Goal: Communication & Community: Answer question/provide support

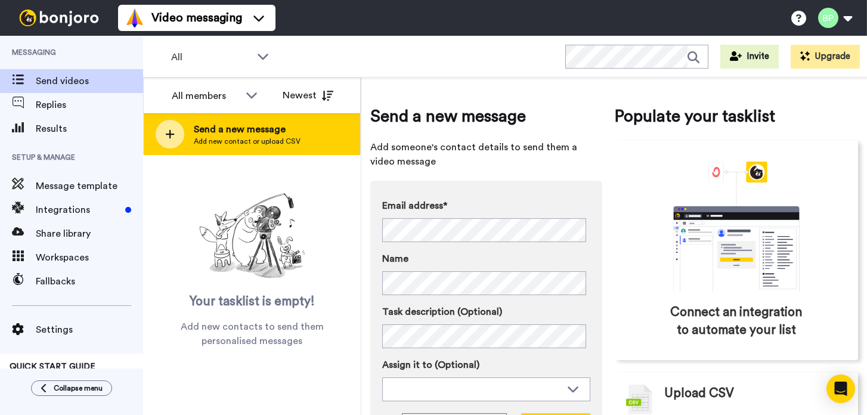
click at [241, 132] on span "Send a new message" at bounding box center [247, 129] width 107 height 14
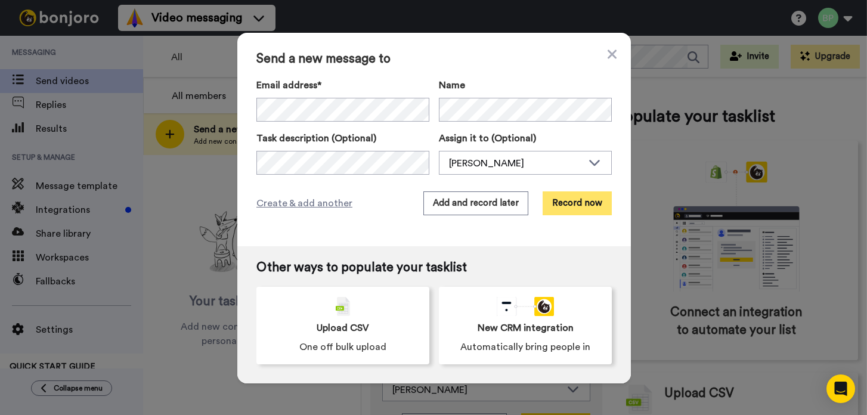
click at [576, 210] on button "Record now" at bounding box center [576, 203] width 69 height 24
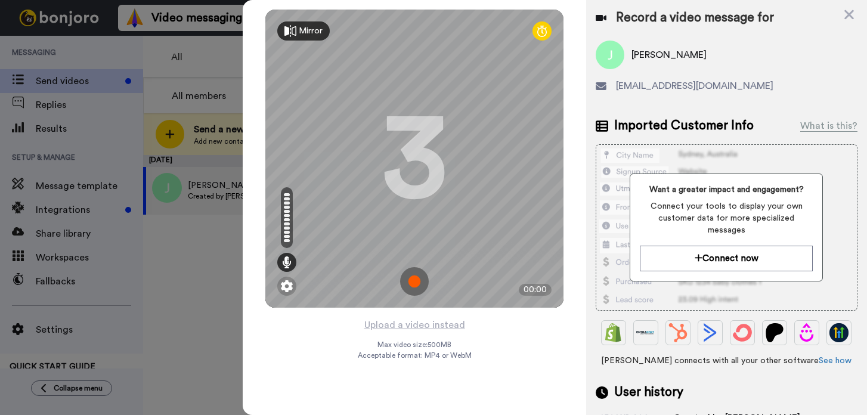
click at [416, 280] on img at bounding box center [414, 281] width 29 height 29
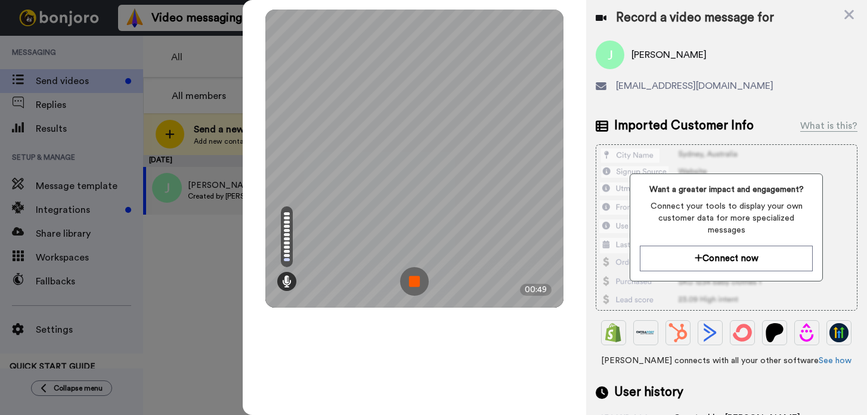
click at [417, 281] on img at bounding box center [414, 281] width 29 height 29
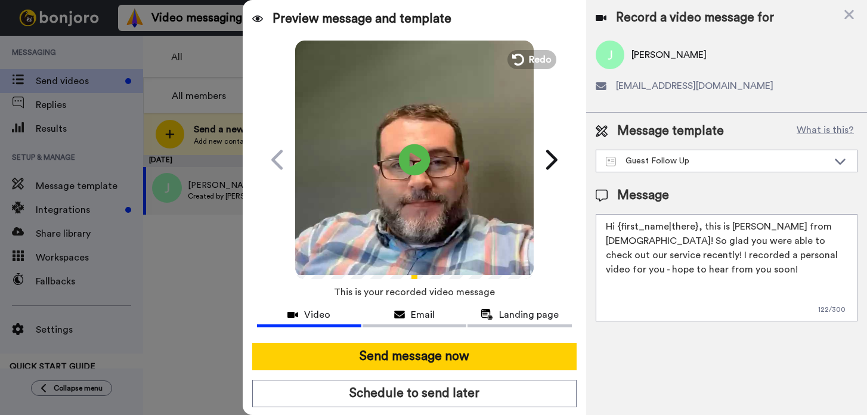
click at [417, 163] on icon at bounding box center [415, 160] width 32 height 32
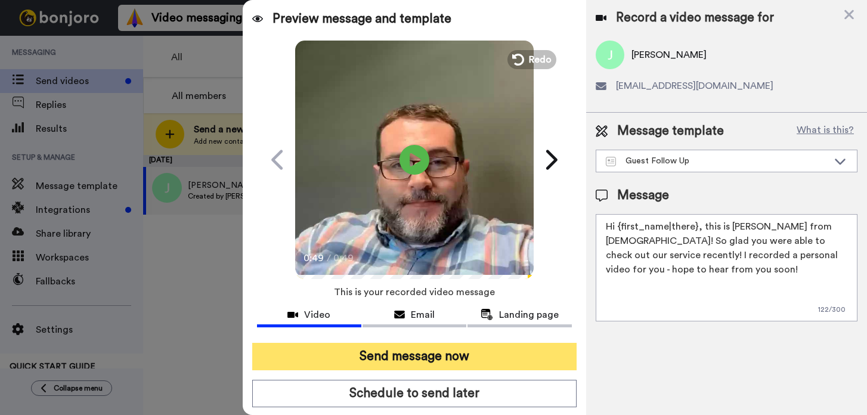
click at [425, 353] on button "Send message now" at bounding box center [414, 356] width 324 height 27
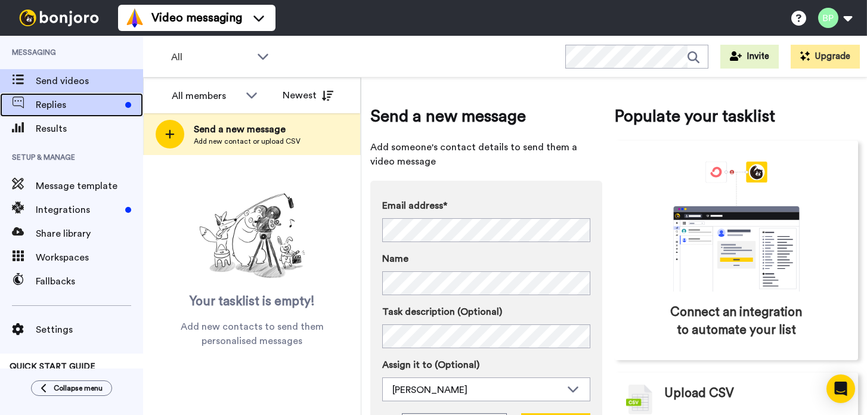
click at [52, 106] on span "Replies" at bounding box center [78, 105] width 85 height 14
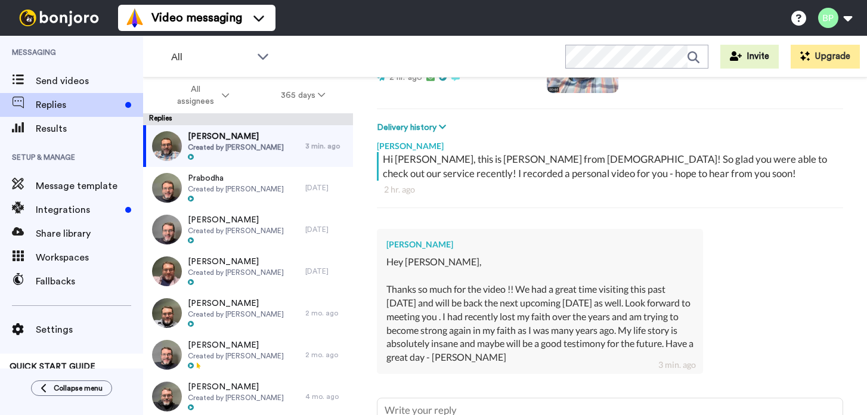
scroll to position [238, 0]
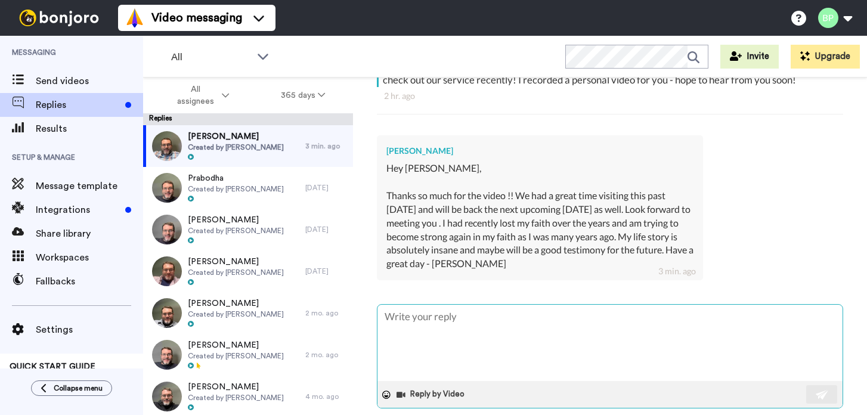
click at [465, 326] on textarea at bounding box center [609, 343] width 465 height 76
type textarea "x"
type textarea "G"
type textarea "x"
type textarea "Gr"
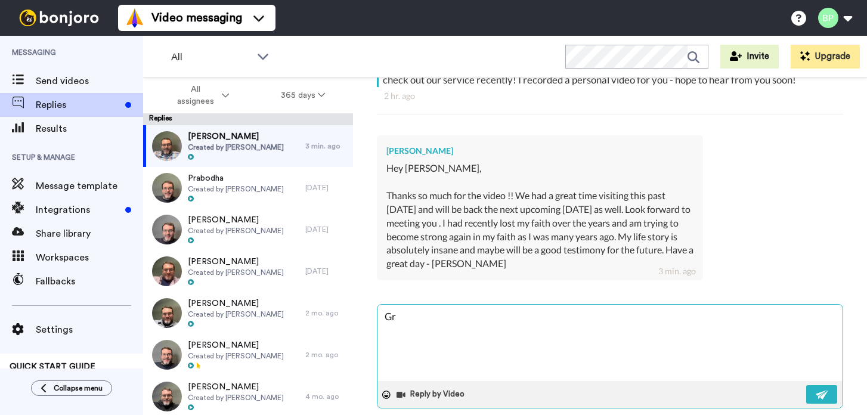
type textarea "x"
type textarea "Gre"
type textarea "x"
type textarea "Grea"
type textarea "x"
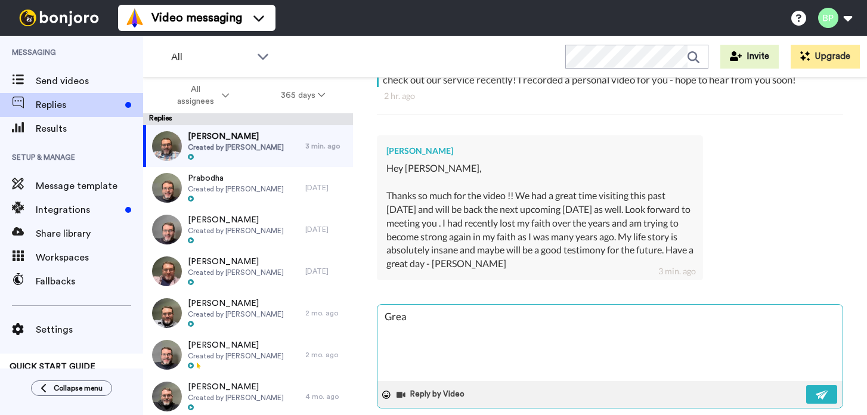
type textarea "Great"
type textarea "x"
type textarea "Great"
type textarea "x"
type textarea "Great to"
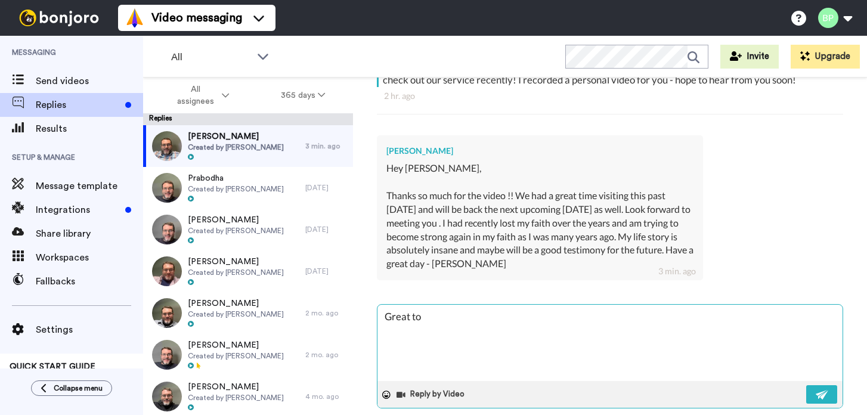
type textarea "x"
type textarea "Great to"
type textarea "x"
type textarea "Great to h"
type textarea "x"
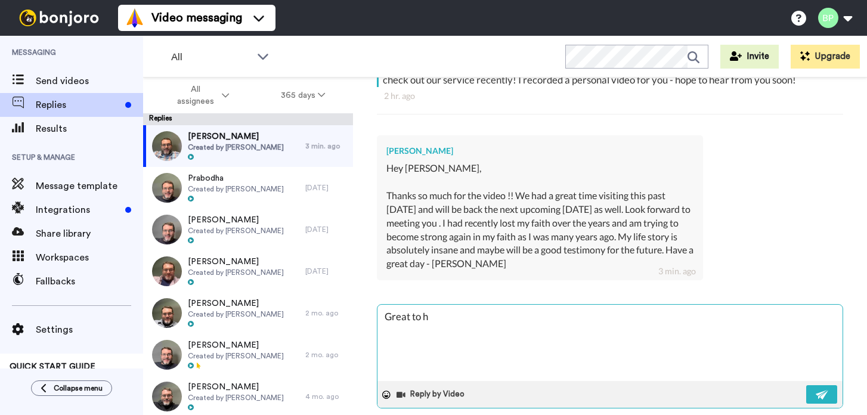
type textarea "Great to he"
type textarea "x"
type textarea "Great to her"
type textarea "x"
type textarea "Great to hea"
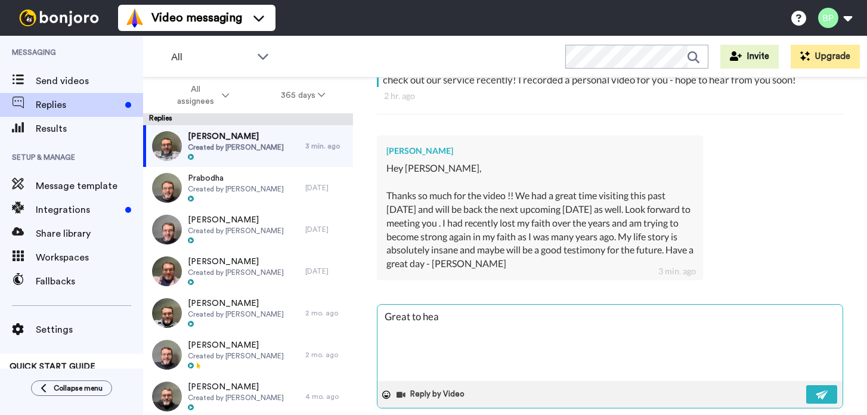
type textarea "x"
type textarea "Great to hear"
type textarea "x"
type textarea "Great to hear"
type textarea "x"
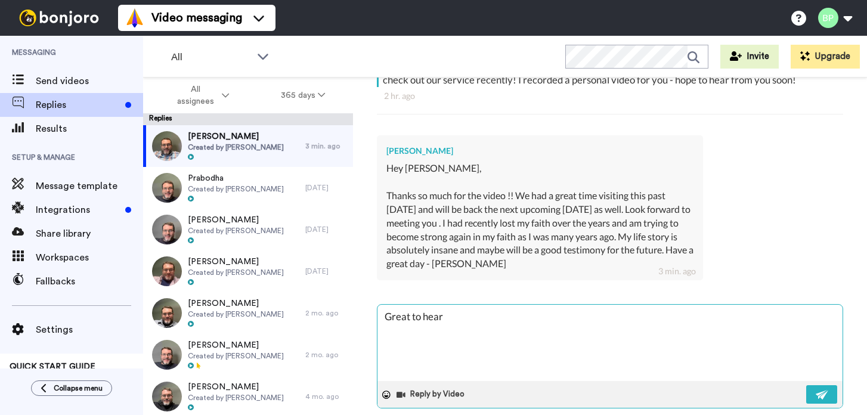
type textarea "Great to hear f"
type textarea "x"
type textarea "Great to hear fr"
type textarea "x"
type textarea "Great to hear fro"
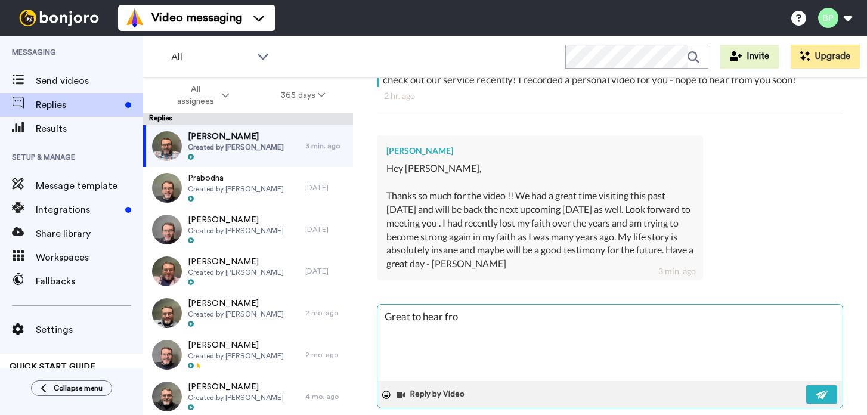
type textarea "x"
type textarea "Great to hear from"
type textarea "x"
type textarea "Great to hear from"
type textarea "x"
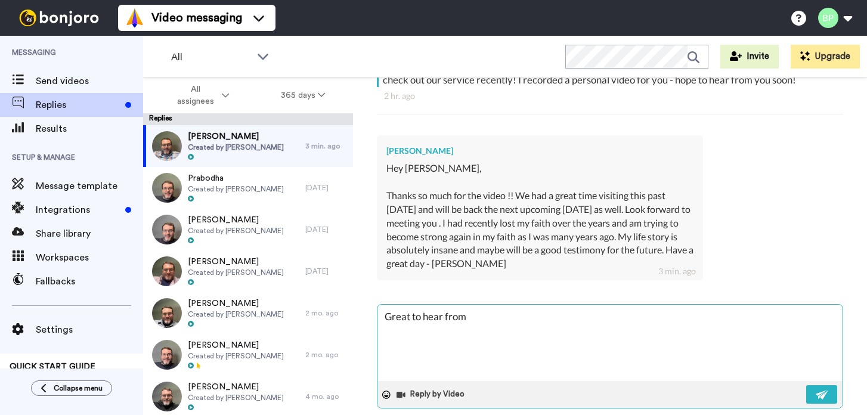
type textarea "Great to hear from y"
type textarea "x"
type textarea "Great to hear from yo"
type textarea "x"
type textarea "Great to hear from you"
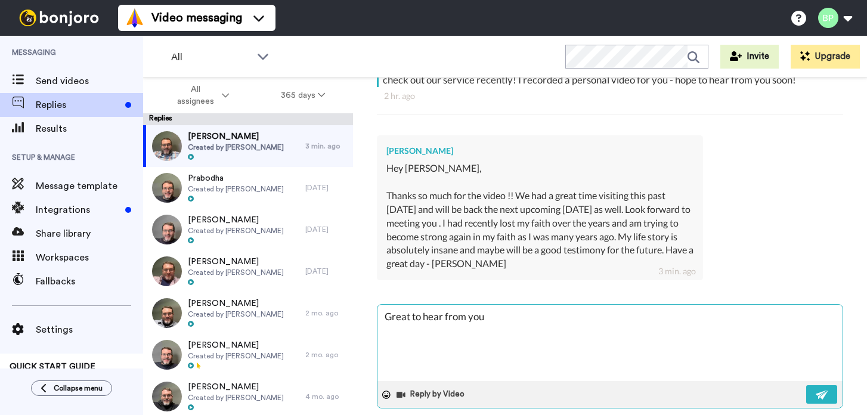
type textarea "x"
type textarea "Great to hear from you"
type textarea "x"
type textarea "Great to hear from you a"
type textarea "x"
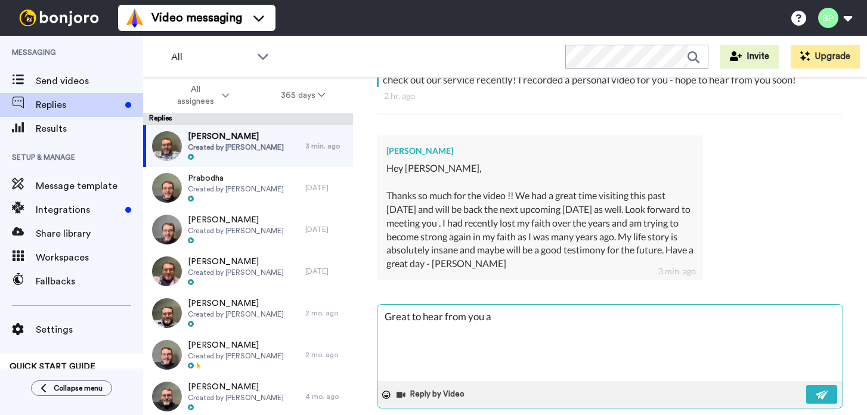
type textarea "Great to hear from you an"
type textarea "x"
type textarea "Great to hear from you and"
type textarea "x"
type textarea "Great to hear from you and"
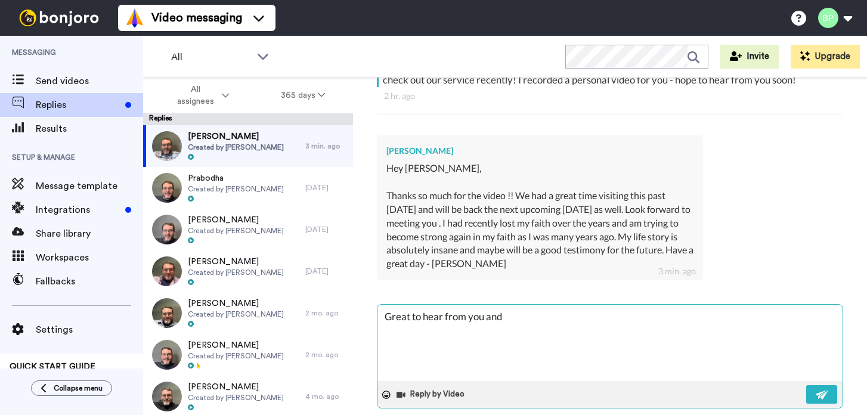
type textarea "x"
type textarea "Great to hear from you and t"
type textarea "x"
type textarea "Great to hear from you and to"
type textarea "x"
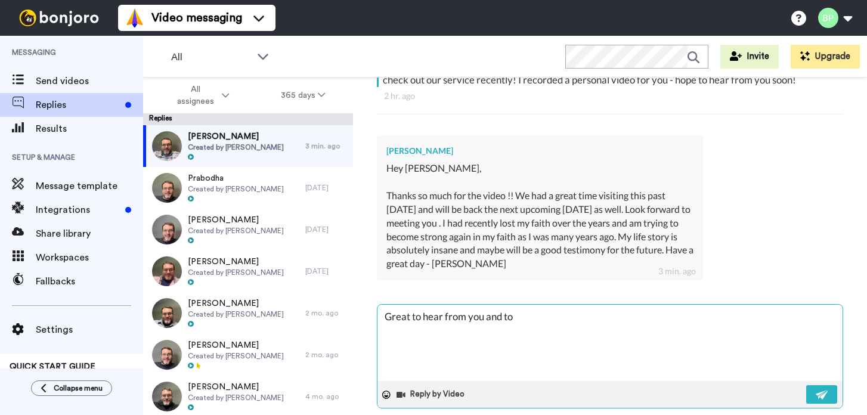
type textarea "Great to hear from you and to h"
type textarea "x"
type textarea "Great to hear from you and to hea"
type textarea "x"
type textarea "Great to hear from you and to hear"
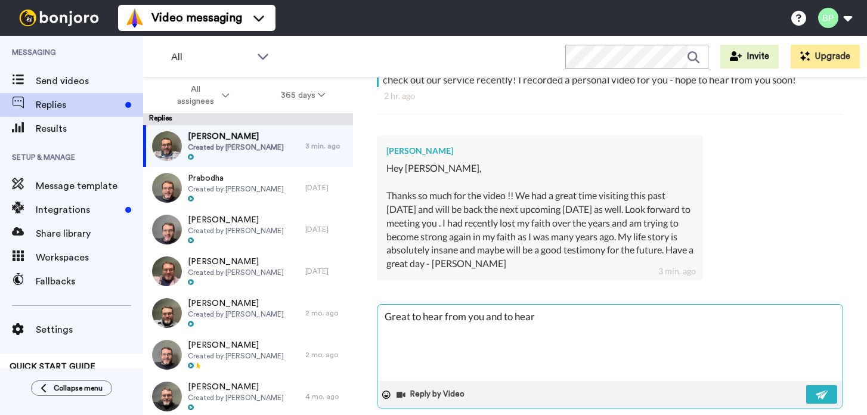
type textarea "x"
type textarea "Great to hear from you and to hear"
type textarea "x"
type textarea "Great to hear from you and to hear y"
type textarea "x"
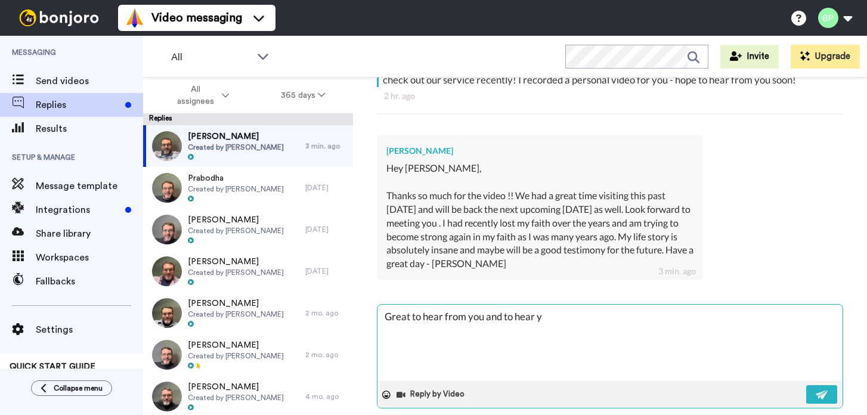
type textarea "Great to hear from you and to hear yo"
type textarea "x"
type textarea "Great to hear from you and to hear you"
type textarea "x"
type textarea "Great to hear from you and to hear you"
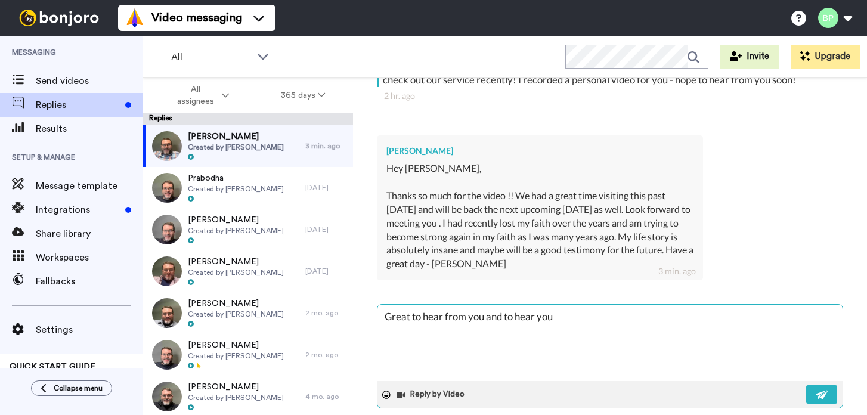
type textarea "x"
type textarea "Great to hear from you and to hear you e"
type textarea "x"
type textarea "Great to hear from you and to hear you en"
type textarea "x"
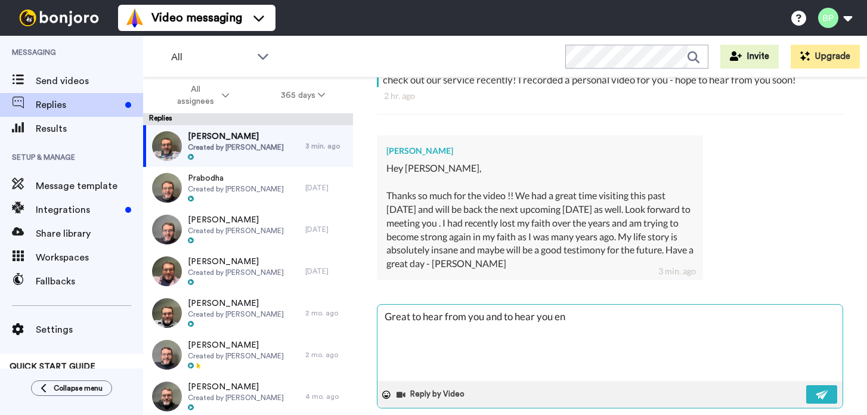
type textarea "Great to hear from you and to hear you enj"
type textarea "x"
type textarea "Great to hear from you and to hear you enjo"
type textarea "x"
type textarea "Great to hear from you and to hear you enjoy"
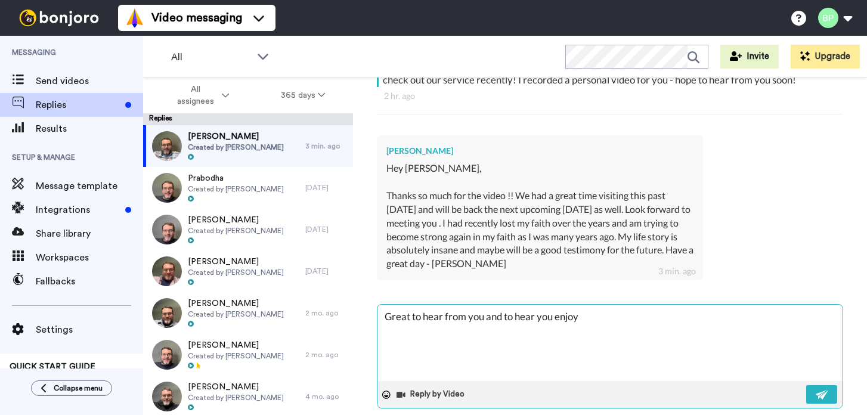
type textarea "x"
type textarea "Great to hear from you and to hear you enjoye"
type textarea "x"
type textarea "Great to hear from you and to hear you enjoyed"
type textarea "x"
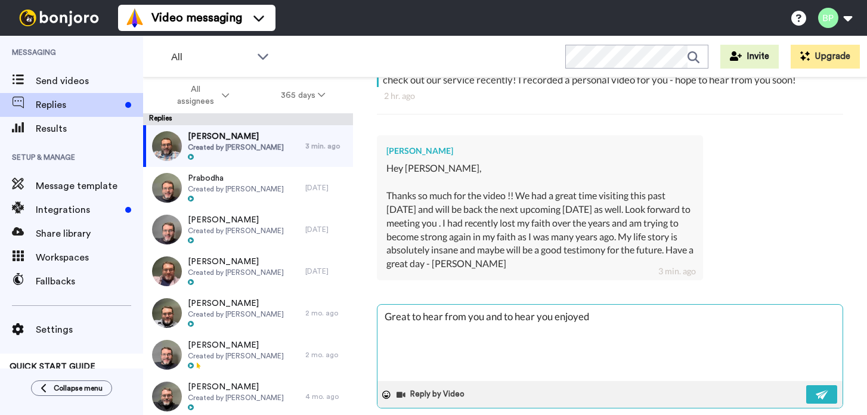
type textarea "Great to hear from you and to hear you enjoyed"
type textarea "x"
type textarea "Great to hear from you and to hear you enjoyed h"
type textarea "x"
type textarea "Great to hear from you and to hear you enjoyed hy"
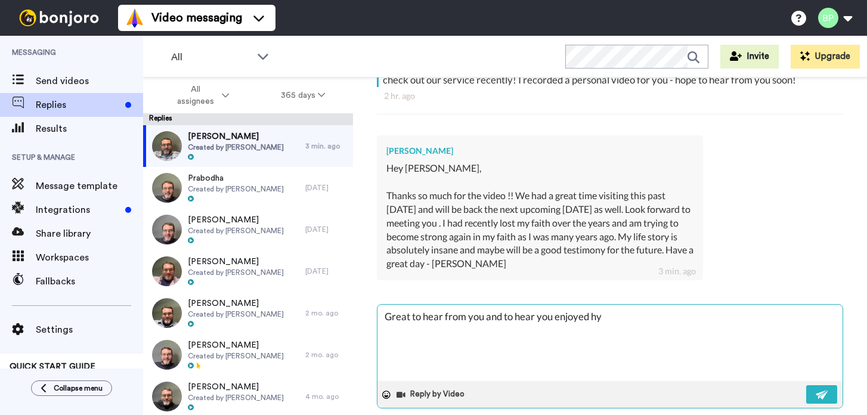
type textarea "x"
type textarea "Great to hear from you and to hear you enjoyed h"
type textarea "x"
type textarea "Great to hear from you and to hear you enjoyed"
type textarea "x"
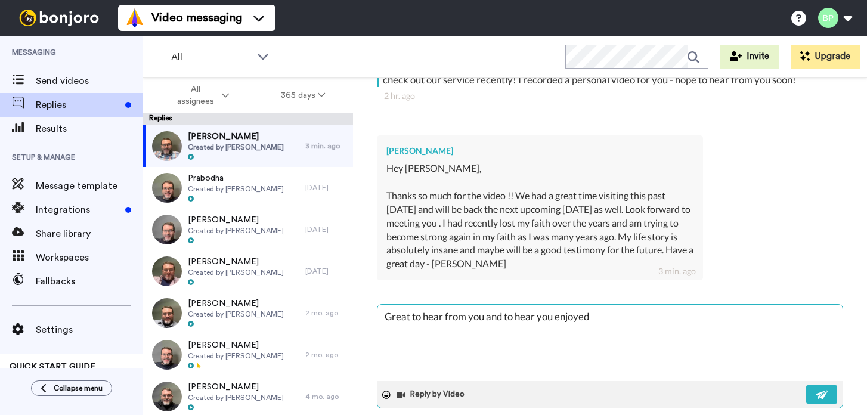
type textarea "Great to hear from you and to hear you enjoyed y"
type textarea "x"
type textarea "Great to hear from you and to hear you enjoyed yo"
type textarea "x"
type textarea "Great to hear from you and to hear you enjoyed you"
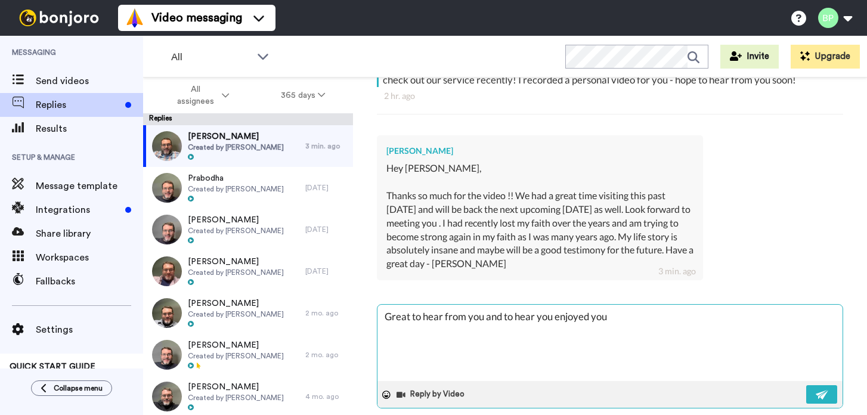
type textarea "x"
type textarea "Great to hear from you and to hear you enjoyed your"
type textarea "x"
type textarea "Great to hear from you and to hear you enjoyed your"
type textarea "x"
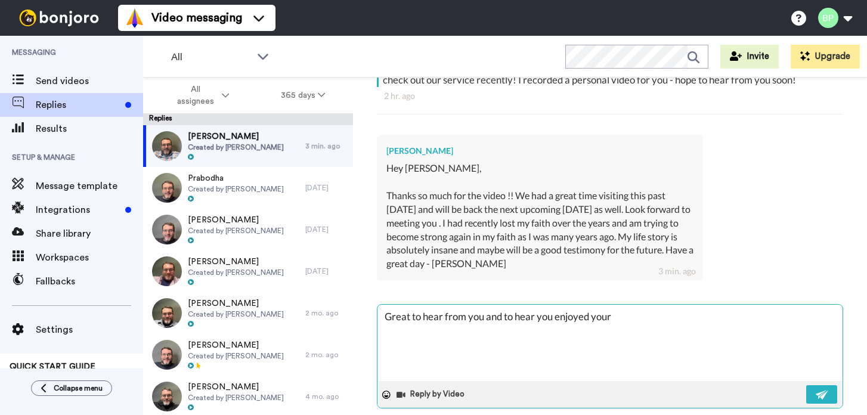
type textarea "Great to hear from you and to hear you enjoyed your t"
type textarea "x"
type textarea "Great to hear from you and to hear you enjoyed your ti"
type textarea "x"
type textarea "Great to hear from you and to hear you enjoyed your time"
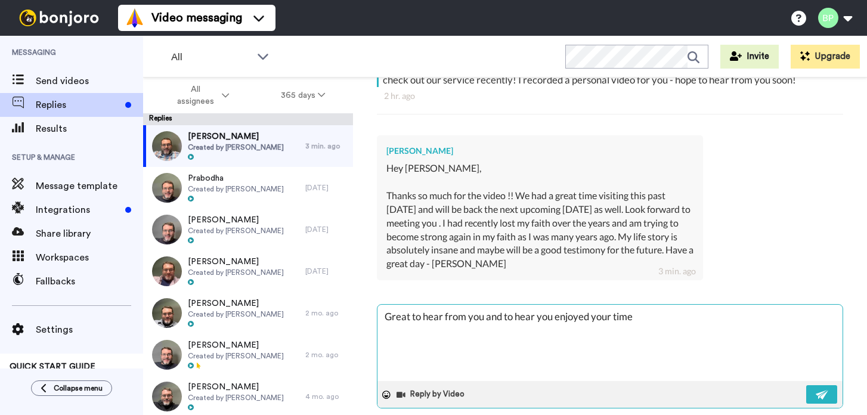
type textarea "x"
type textarea "Great to hear from you and to hear you enjoyed your time"
type textarea "x"
type textarea "Great to hear from you and to hear you enjoyed your time"
type textarea "x"
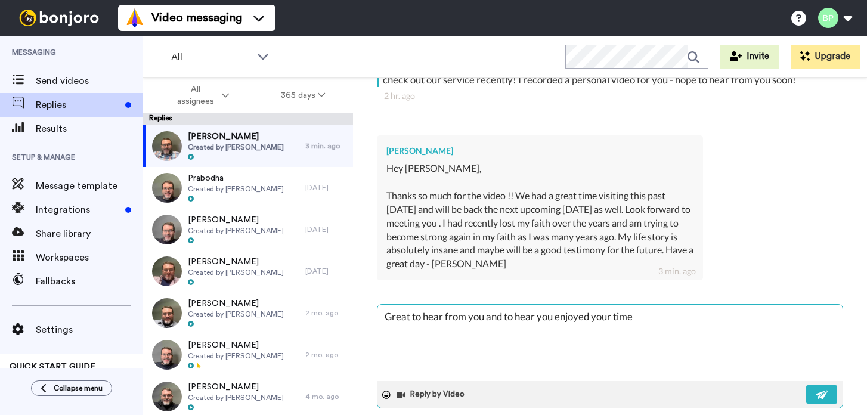
type textarea "Great to hear from you and to hear you enjoyed your time"
type textarea "x"
type textarea "Great to hear from you and to hear you enjoyed your time h"
type textarea "x"
type textarea "Great to hear from you and to hear you enjoyed your time he"
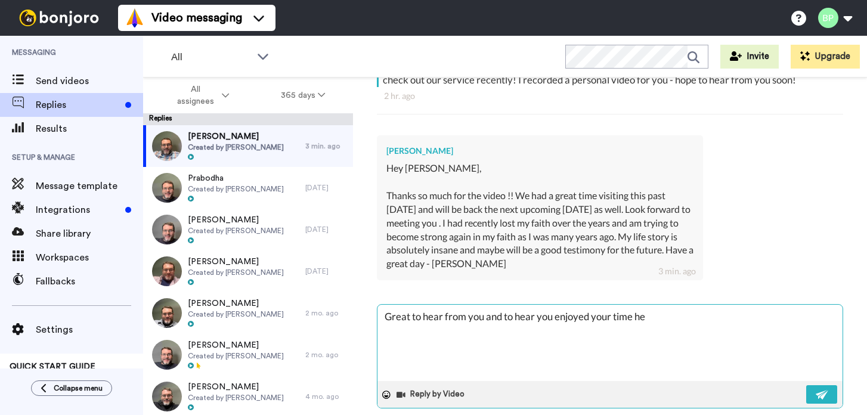
type textarea "x"
type textarea "Great to hear from you and to hear you enjoyed your time her"
type textarea "x"
type textarea "Great to hear from you and to hear you enjoyed your time here"
type textarea "x"
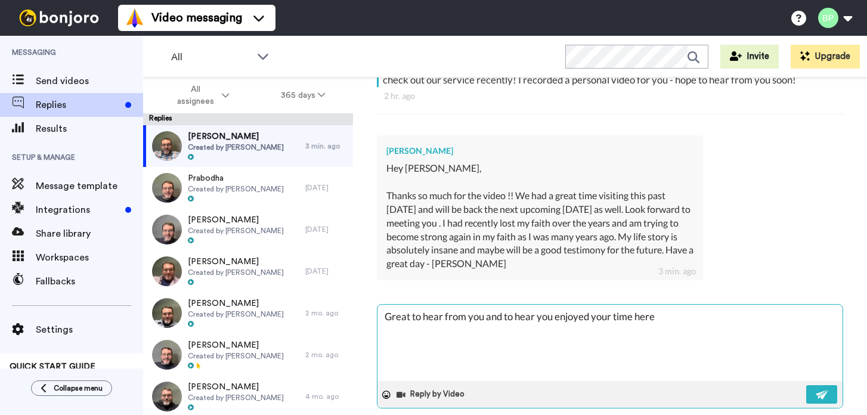
type textarea "Great to hear from you and to hear you enjoyed your time her"
type textarea "x"
type textarea "Great to hear from you and to hear you enjoyed your time he"
type textarea "x"
type textarea "Great to hear from you and to hear you enjoyed your time h"
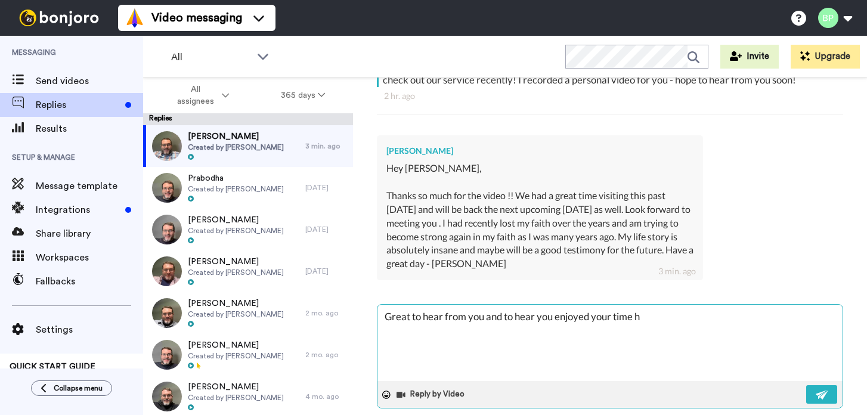
type textarea "x"
type textarea "Great to hear from you and to hear you enjoyed your time"
type textarea "x"
type textarea "Great to hear from you and to hear you enjoyed your time a"
type textarea "x"
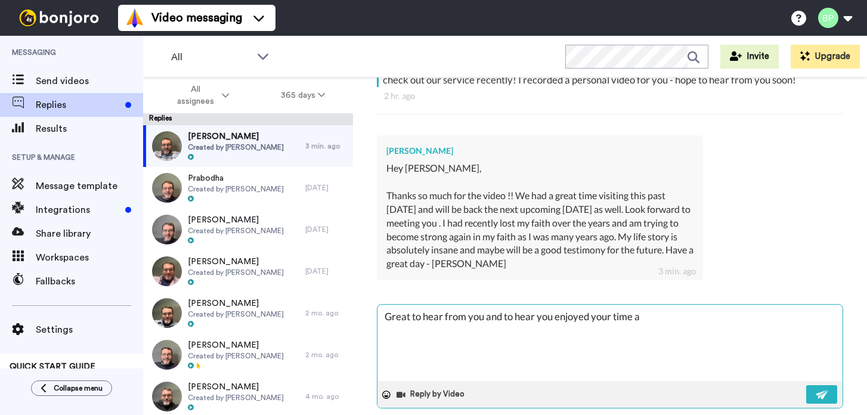
type textarea "Great to hear from you and to hear you enjoyed your time at"
type textarea "x"
type textarea "Great to hear from you and to hear you enjoyed your time at"
type textarea "x"
type textarea "Great to hear from you and to hear you enjoyed your time at F"
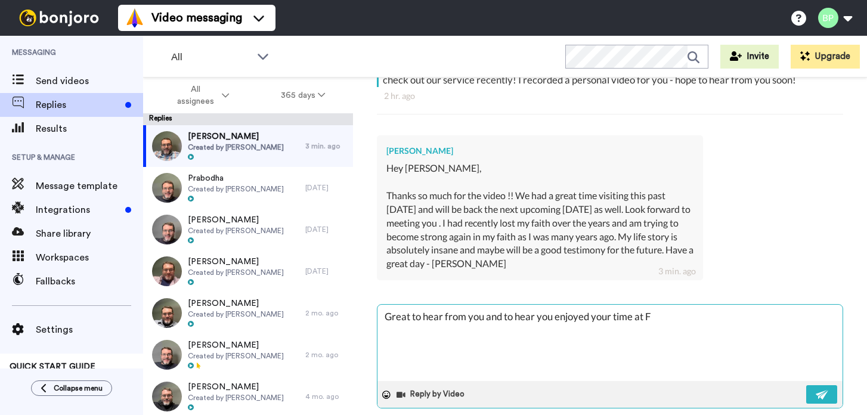
type textarea "x"
type textarea "Great to hear from you and to hear you enjoyed your time at Fi"
type textarea "x"
type textarea "Great to hear from you and to hear you enjoyed your time at Fir"
type textarea "x"
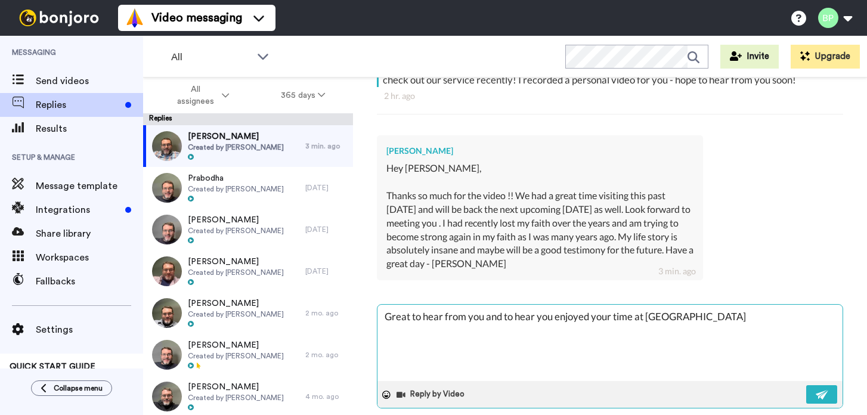
type textarea "Great to hear from you and to hear you enjoyed your time at Firs"
type textarea "x"
type textarea "Great to hear from you and to hear you enjoyed your time at First"
type textarea "x"
type textarea "Great to hear from you and to hear you enjoyed your time at First"
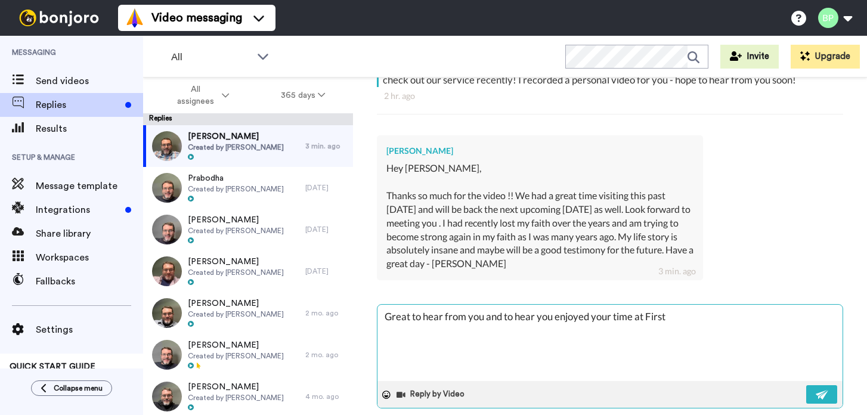
type textarea "x"
type textarea "Great to hear from you and to hear you enjoyed your time at First C"
type textarea "x"
type textarea "Great to hear from you and to hear you enjoyed your time at First Ch"
type textarea "x"
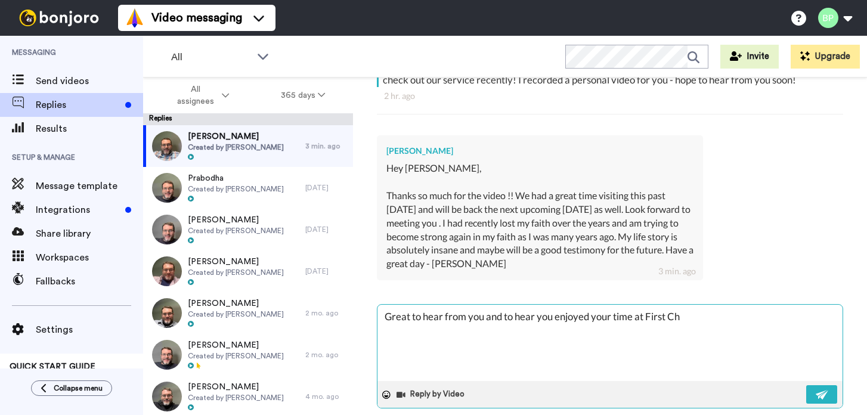
type textarea "Great to hear from you and to hear you enjoyed your time at First Chu"
type textarea "x"
type textarea "Great to hear from you and to hear you enjoyed your time at First Chur"
type textarea "x"
type textarea "Great to hear from you and to hear you enjoyed your time at First Churc"
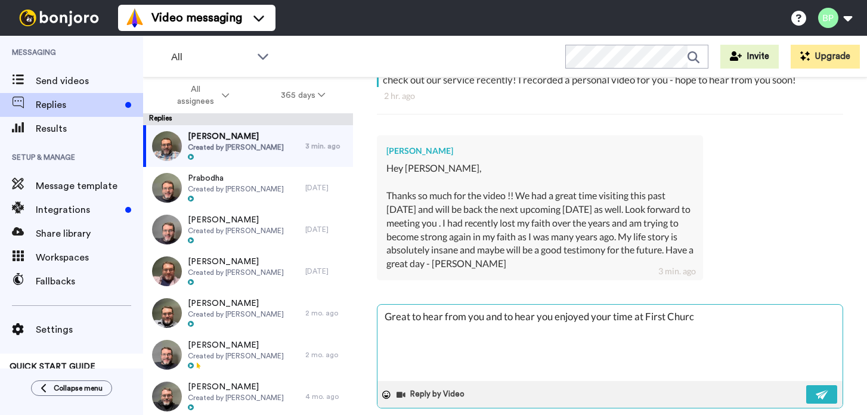
type textarea "x"
type textarea "Great to hear from you and to hear you enjoyed your time at First Church"
type textarea "x"
type textarea "Great to hear from you and to hear you enjoyed your time at First Church!"
type textarea "x"
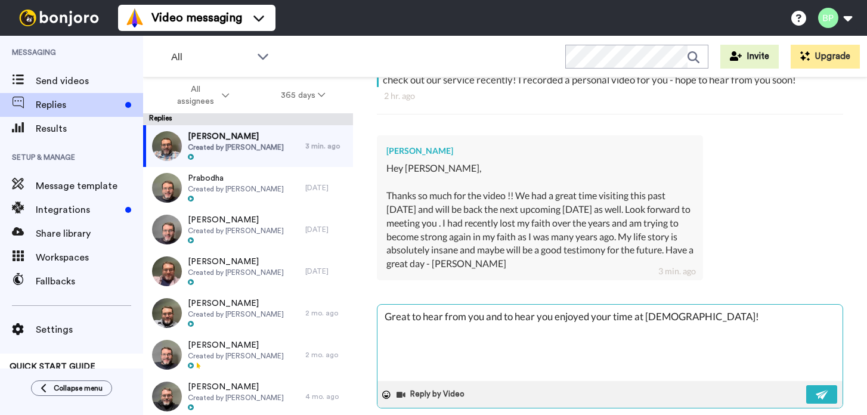
type textarea "Great to hear from you and to hear you enjoyed your time at First Church!"
type textarea "x"
type textarea "Great to hear from you and to hear you enjoyed your time at First Church!"
type textarea "x"
type textarea "Great to hear from you and to hear you enjoyed your time at First Church! W"
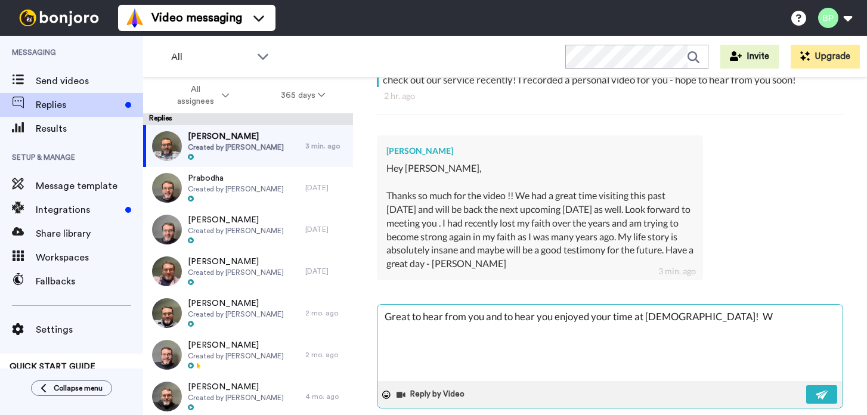
type textarea "x"
type textarea "Great to hear from you and to hear you enjoyed your time at First Church! W"
type textarea "x"
type textarea "Great to hear from you and to hear you enjoyed your time at First Church! W ou"
type textarea "x"
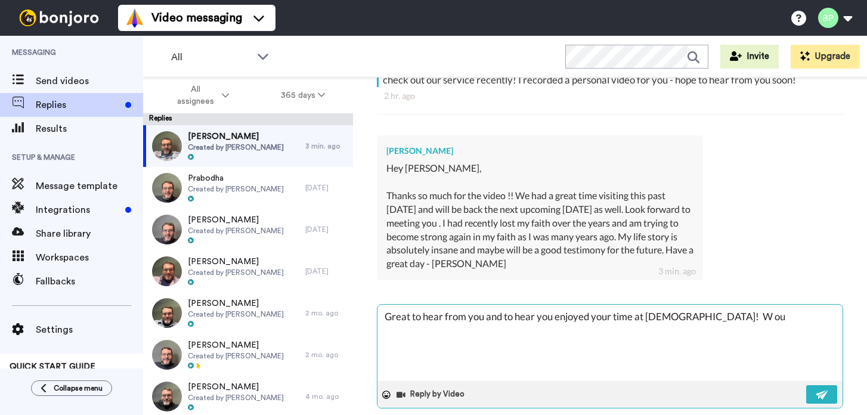
type textarea "Great to hear from you and to hear you enjoyed your time at First Church! W o"
type textarea "x"
type textarea "Great to hear from you and to hear you enjoyed your time at First Church! W"
type textarea "x"
type textarea "Great to hear from you and to hear you enjoyed your time at First Church! W o"
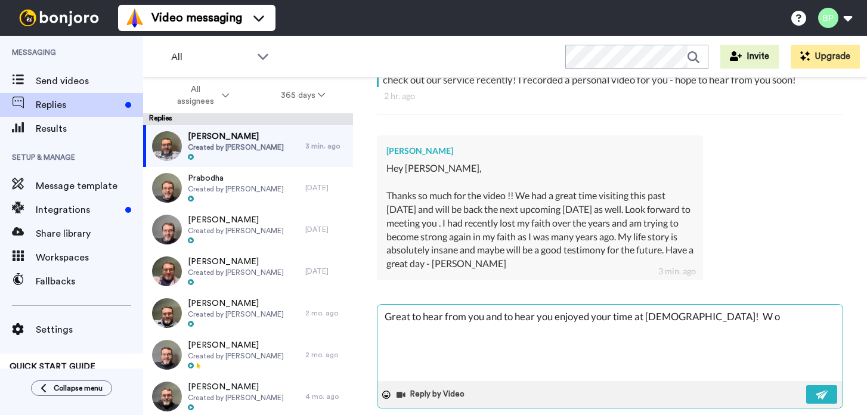
type textarea "x"
type textarea "Great to hear from you and to hear you enjoyed your time at First Church! W ou"
type textarea "x"
type textarea "Great to hear from you and to hear you enjoyed your time at First Church! W oul"
type textarea "x"
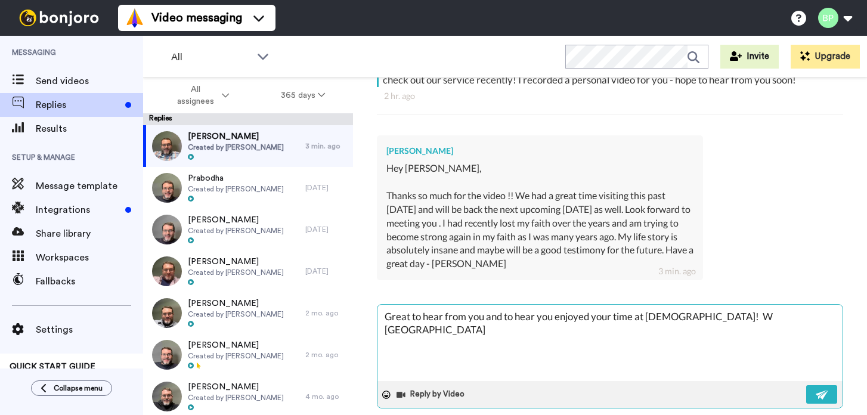
type textarea "Great to hear from you and to hear you enjoyed your time at First Church! W ould"
type textarea "x"
type textarea "Great to hear from you and to hear you enjoyed your time at First Church! W oul"
type textarea "x"
type textarea "Great to hear from you and to hear you enjoyed your time at First Church! W ou"
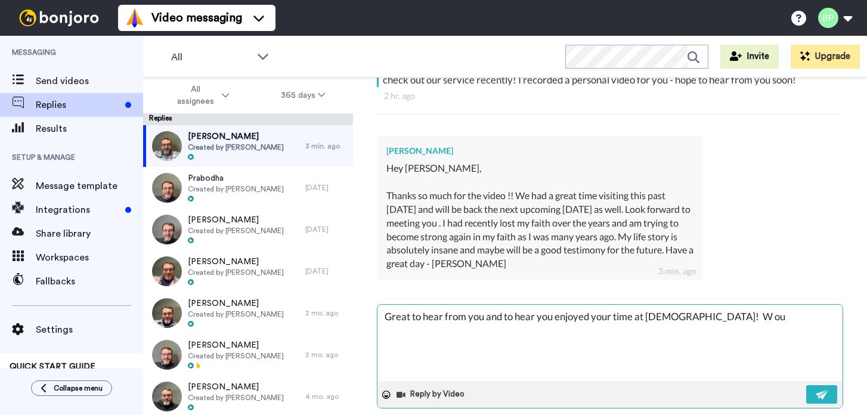
type textarea "x"
type textarea "Great to hear from you and to hear you enjoyed your time at First Church! W o"
type textarea "x"
type textarea "Great to hear from you and to hear you enjoyed your time at First Church! W"
type textarea "x"
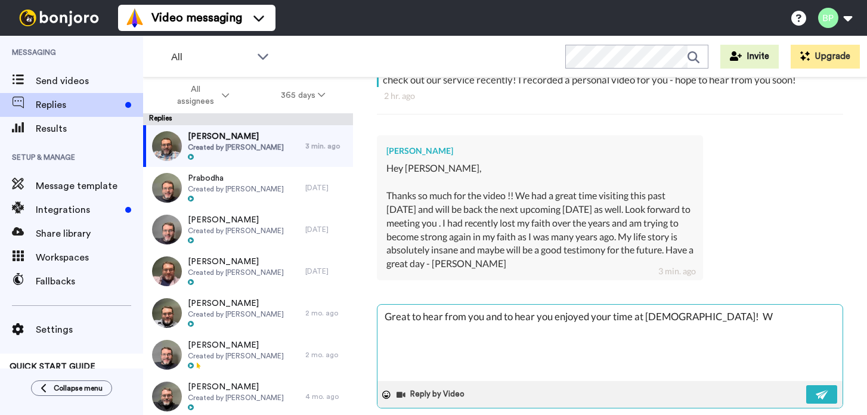
type textarea "Great to hear from you and to hear you enjoyed your time at First Church! W"
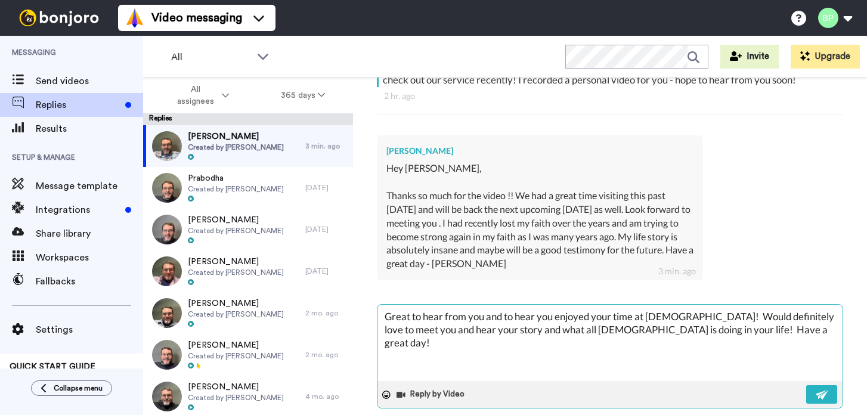
click at [679, 330] on textarea "Great to hear from you and to hear you enjoyed your time at First Church! Would…" at bounding box center [609, 343] width 465 height 76
click at [399, 347] on textarea "Great to hear from you and to hear you enjoyed your time at First Church! Would…" at bounding box center [609, 343] width 465 height 76
click at [427, 342] on textarea "Great to hear from you and to hear you enjoyed your time at First Church! Would…" at bounding box center [609, 343] width 465 height 76
click at [522, 343] on textarea "Great to hear from you and to hear you enjoyed your time at First Church! Would…" at bounding box center [609, 343] width 465 height 76
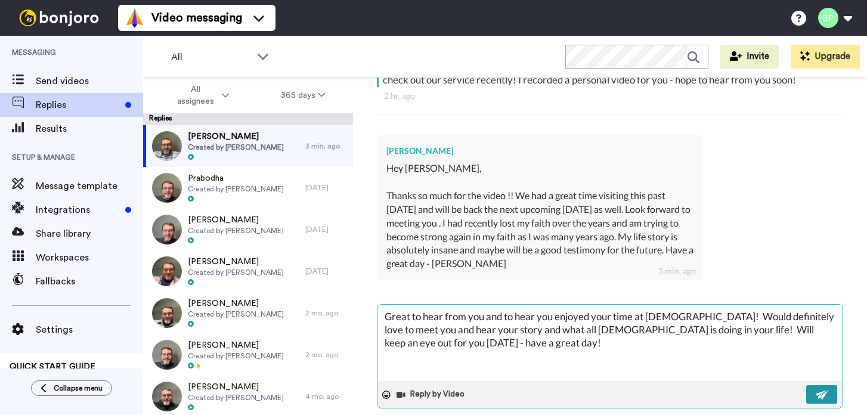
click at [818, 393] on img at bounding box center [822, 395] width 13 height 10
